Goal: Task Accomplishment & Management: Complete application form

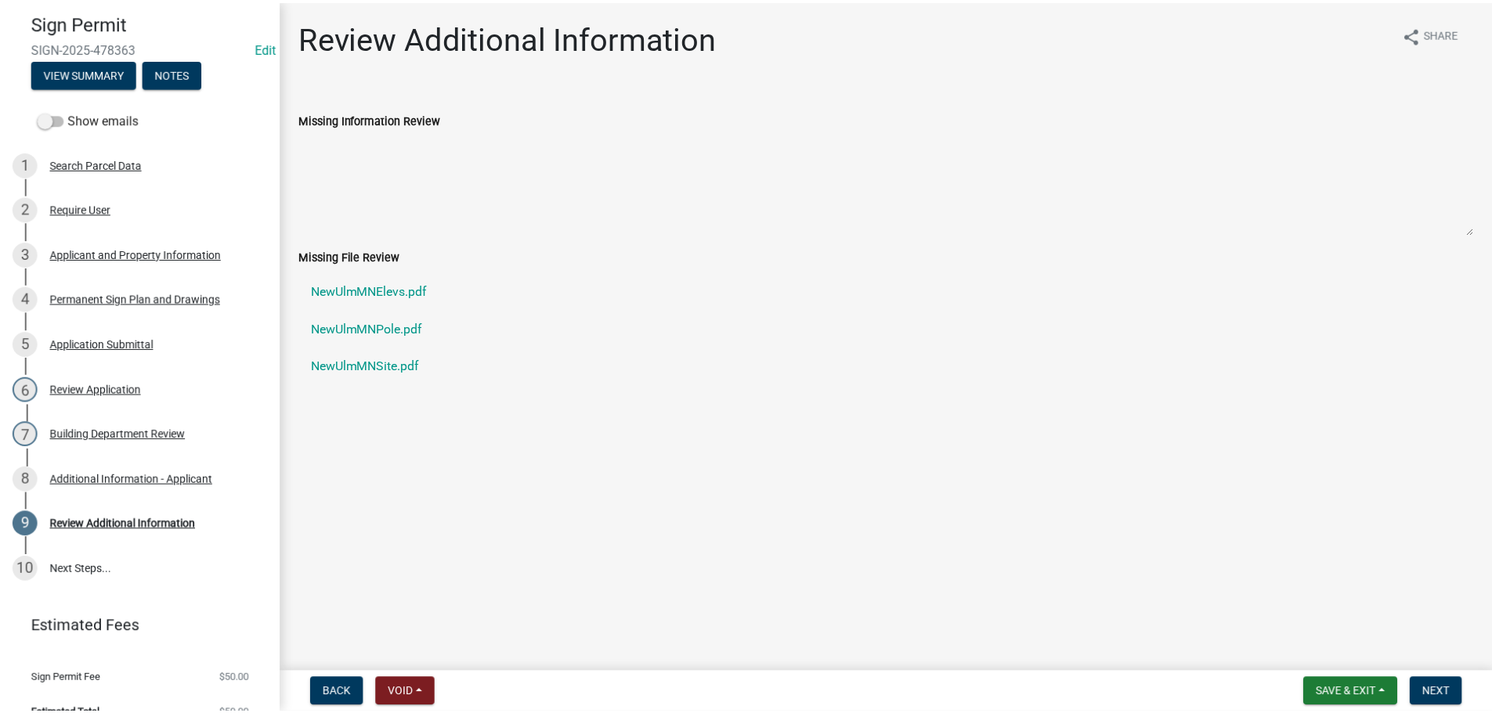
scroll to position [70, 0]
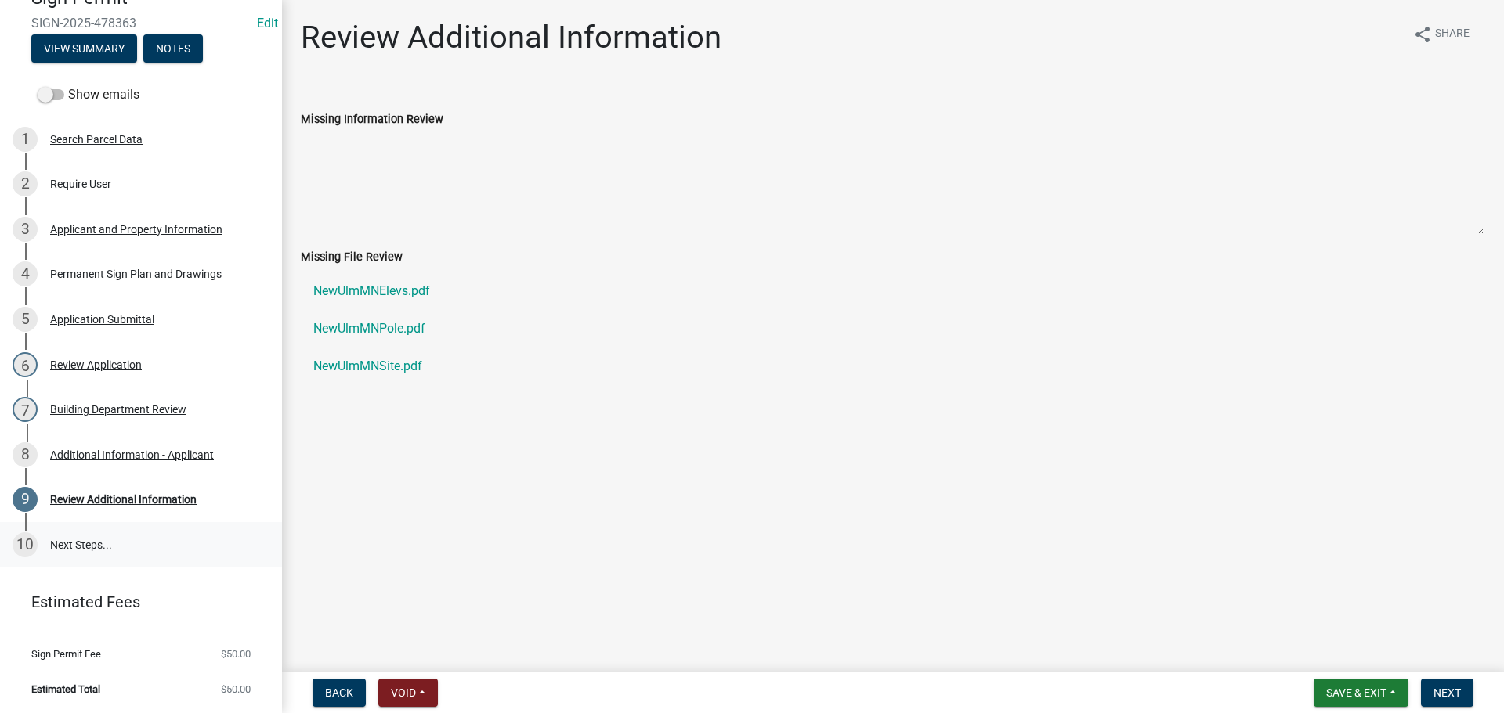
click at [90, 543] on link "10 Next Steps..." at bounding box center [141, 544] width 282 height 45
click at [1441, 684] on button "Next" at bounding box center [1447, 693] width 52 height 28
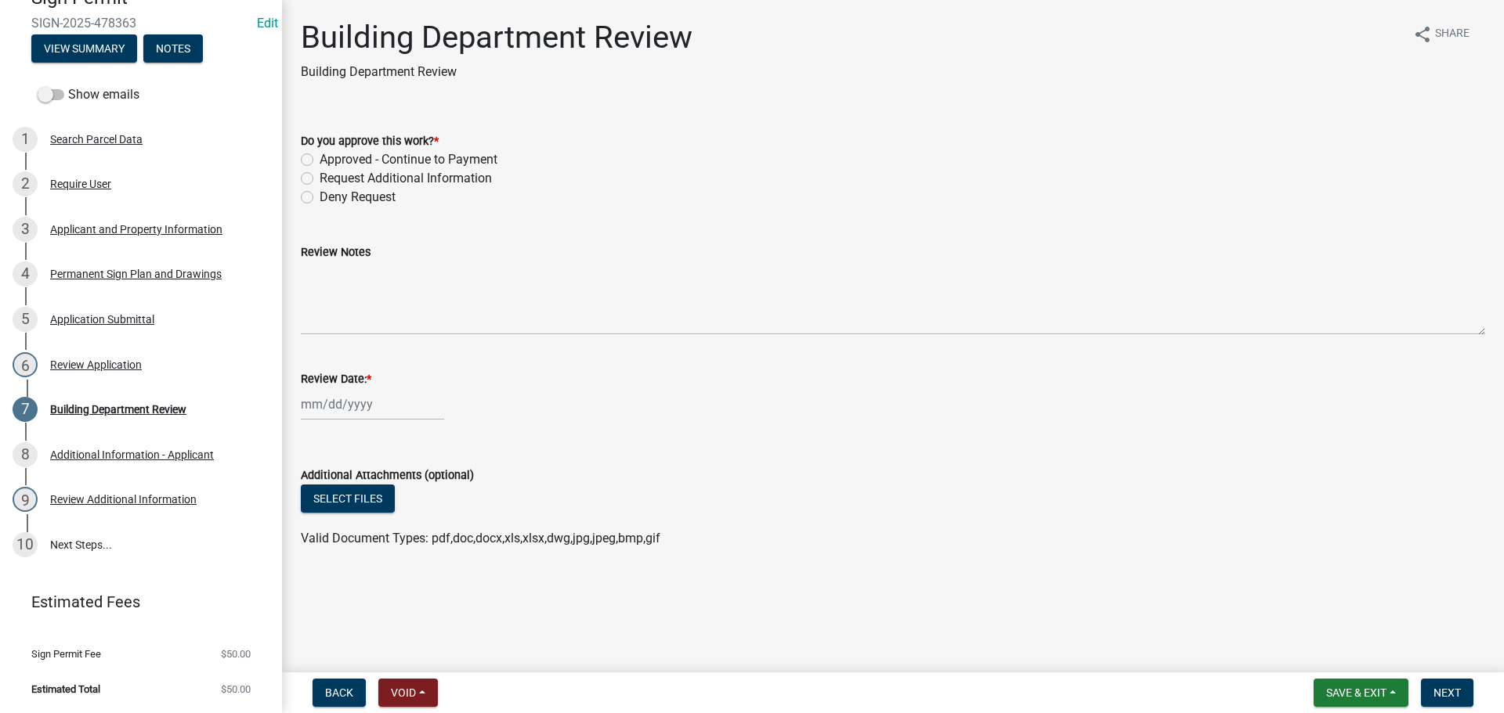
click at [319, 161] on label "Approved - Continue to Payment" at bounding box center [408, 159] width 178 height 19
click at [319, 161] on input "Approved - Continue to Payment" at bounding box center [324, 155] width 10 height 10
radio input "true"
click at [351, 394] on div at bounding box center [372, 404] width 143 height 32
select select "9"
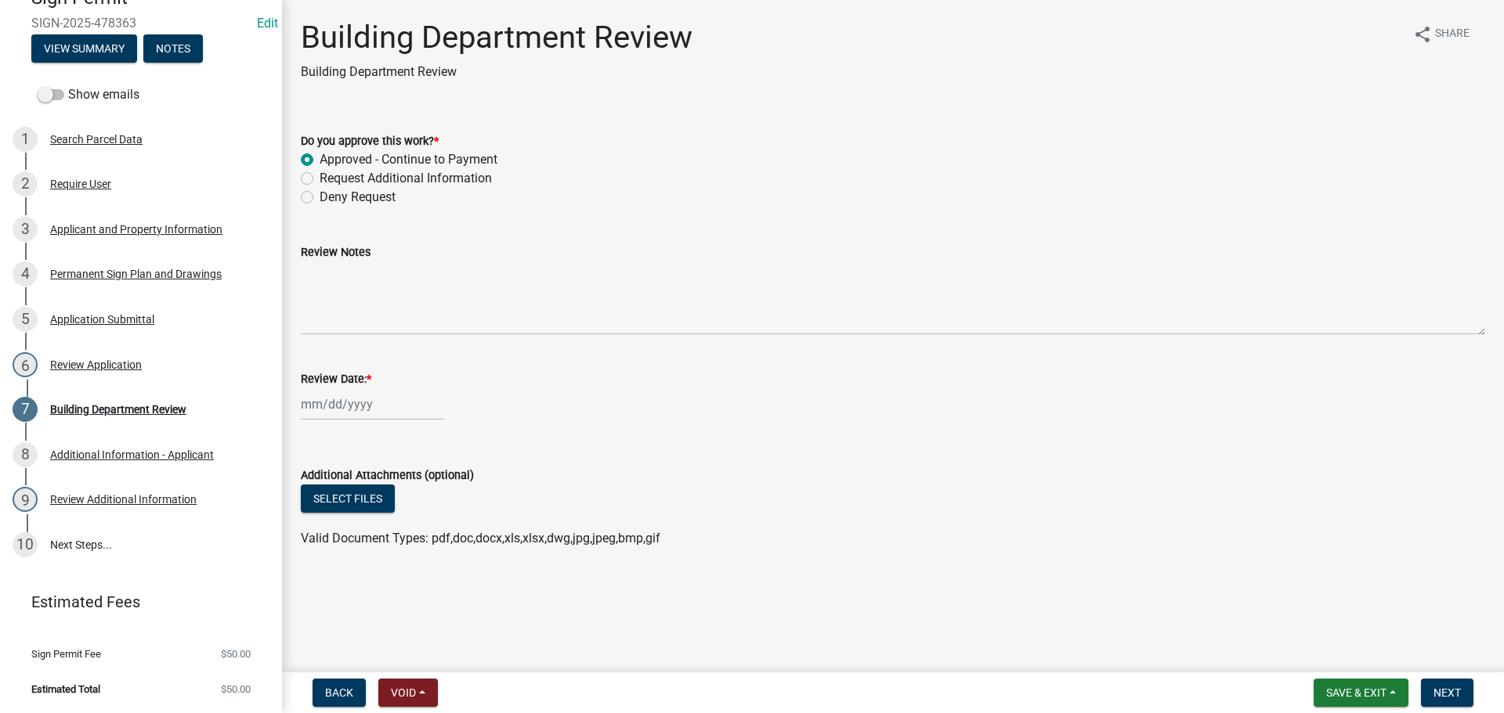
select select "2025"
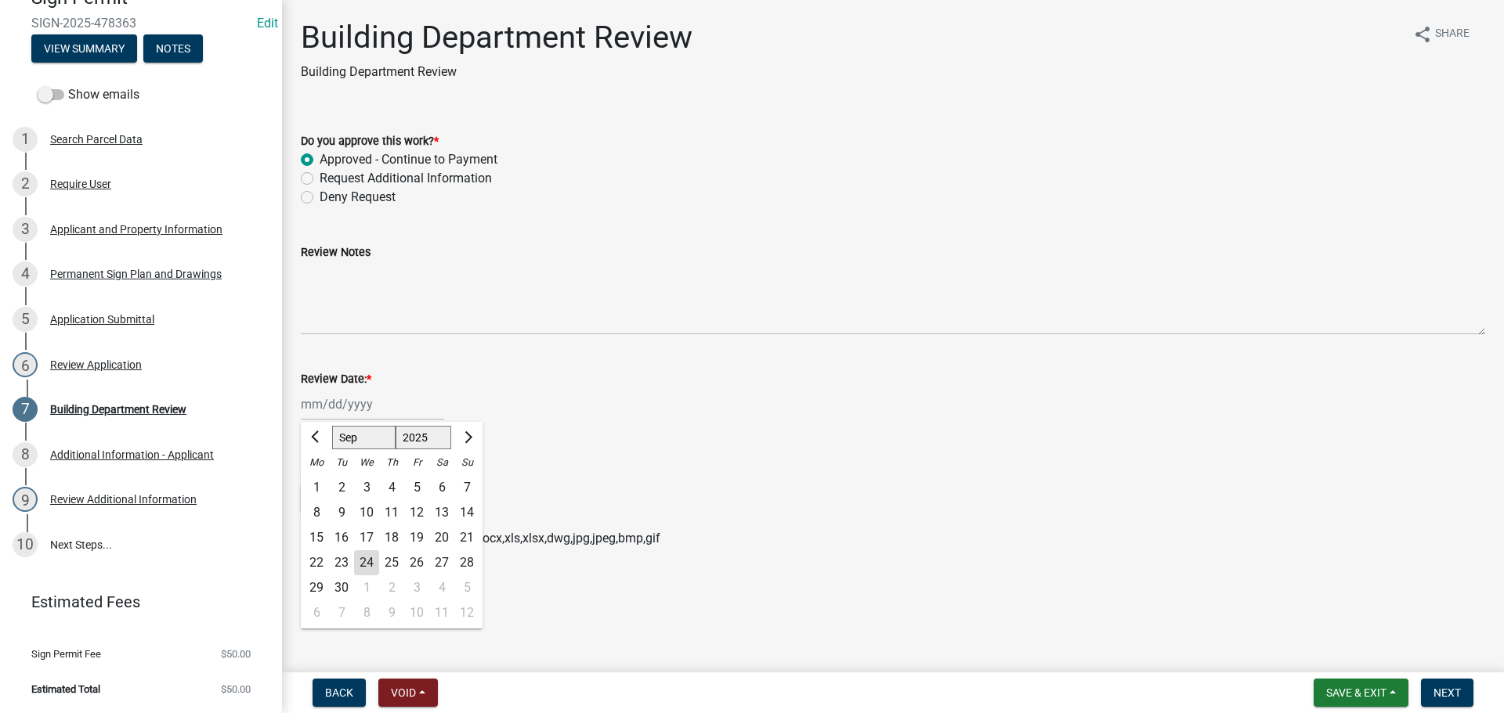
click at [358, 558] on div "24" at bounding box center [366, 563] width 25 height 25
type input "[DATE]"
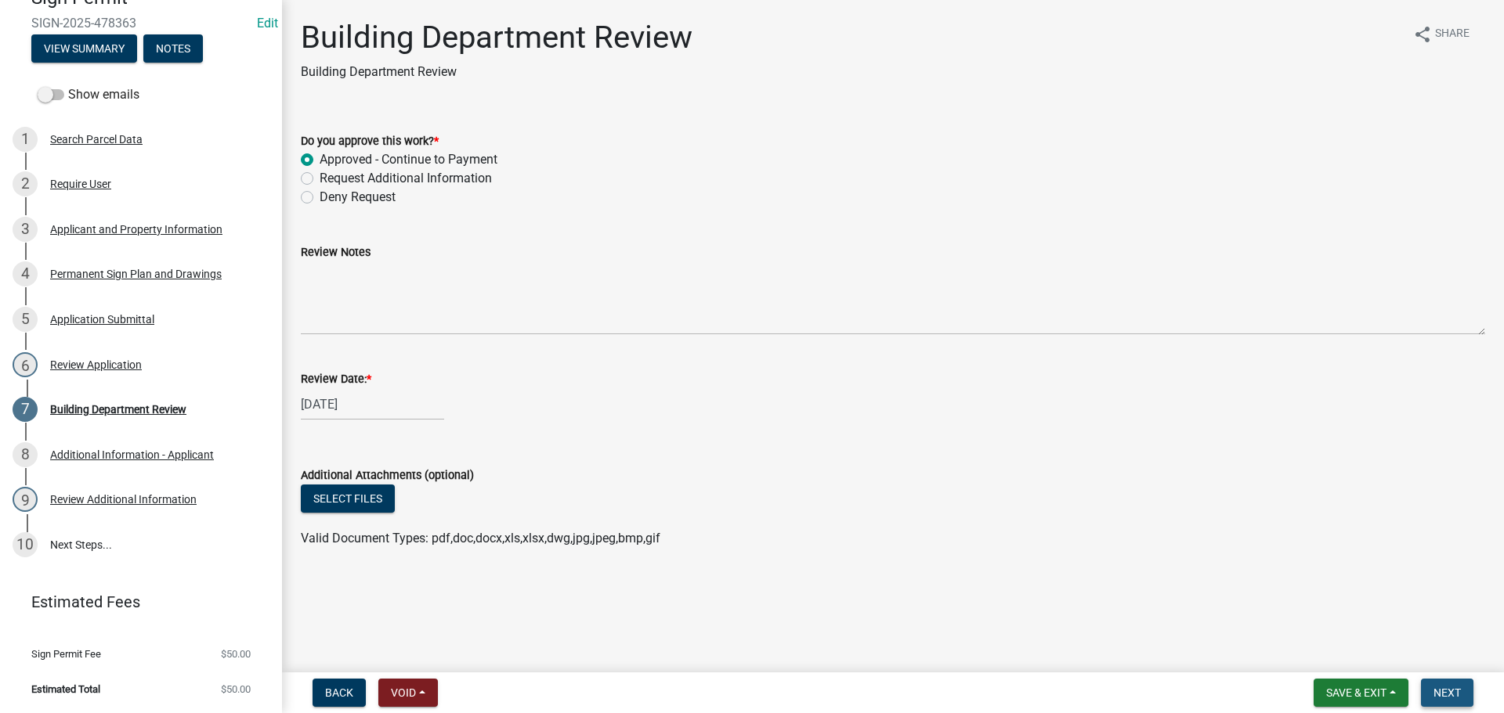
click at [1452, 698] on span "Next" at bounding box center [1446, 693] width 27 height 13
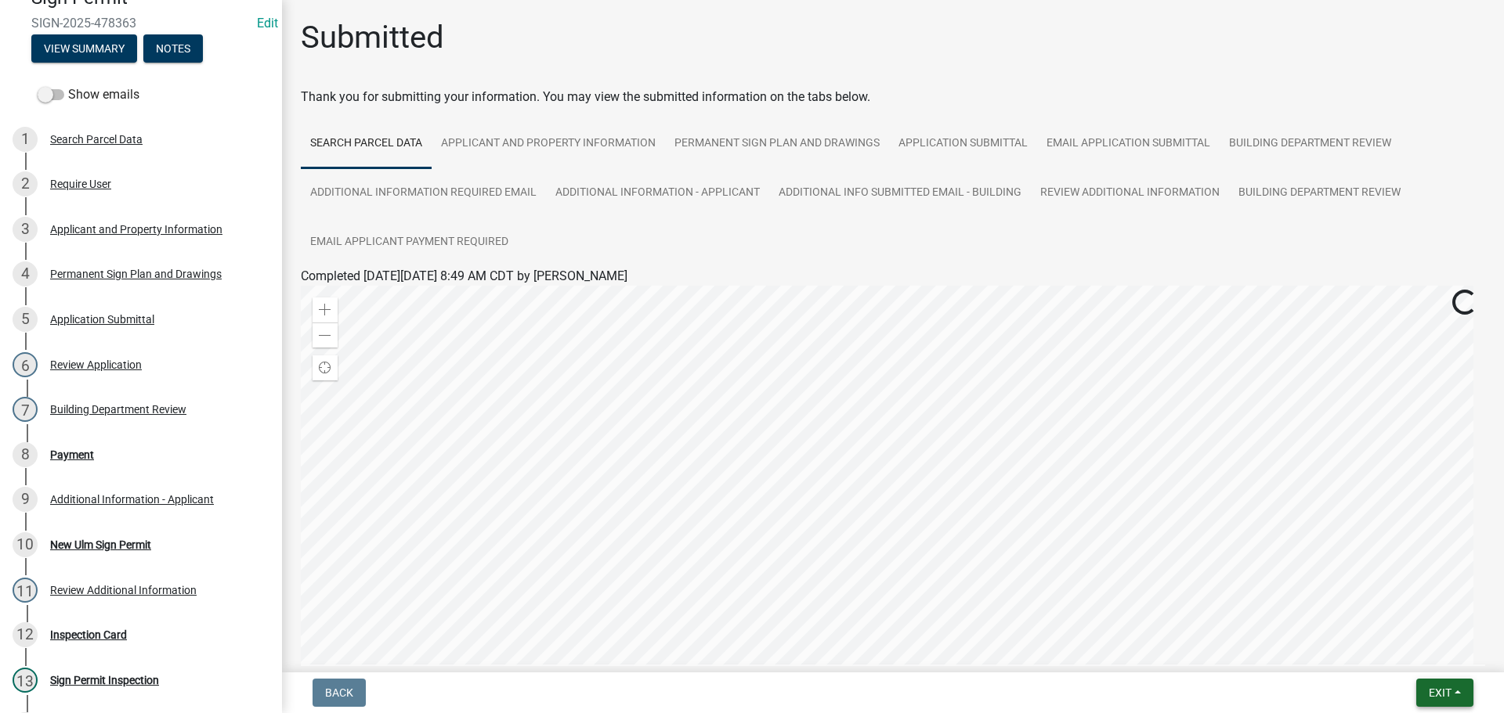
click at [1439, 695] on span "Exit" at bounding box center [1439, 693] width 23 height 13
click at [1383, 625] on button "Save" at bounding box center [1410, 615] width 125 height 38
click at [1438, 691] on span "Exit" at bounding box center [1439, 693] width 23 height 13
click at [1419, 640] on button "Save & Exit" at bounding box center [1410, 653] width 125 height 38
